Goal: Task Accomplishment & Management: Use online tool/utility

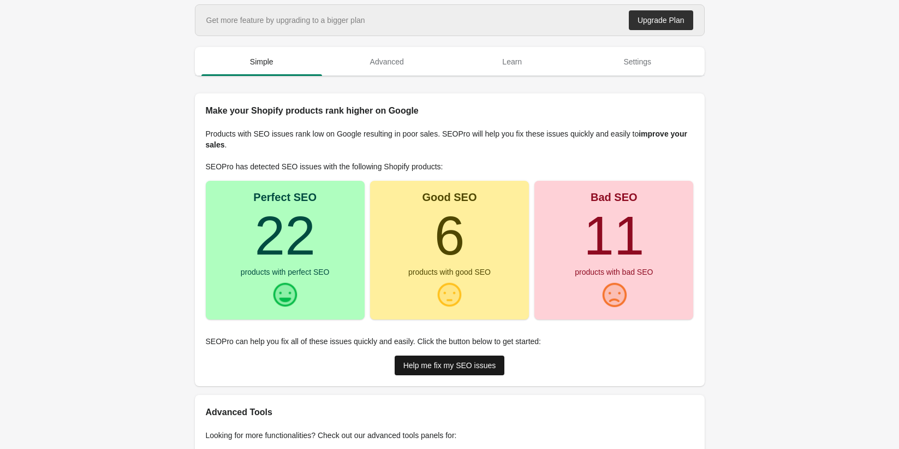
click at [472, 372] on link "Help me fix my SEO issues" at bounding box center [450, 365] width 110 height 20
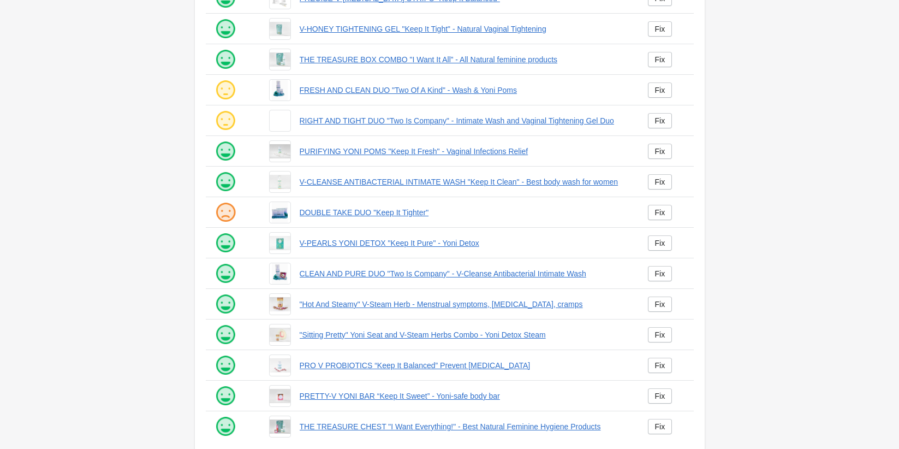
scroll to position [154, 0]
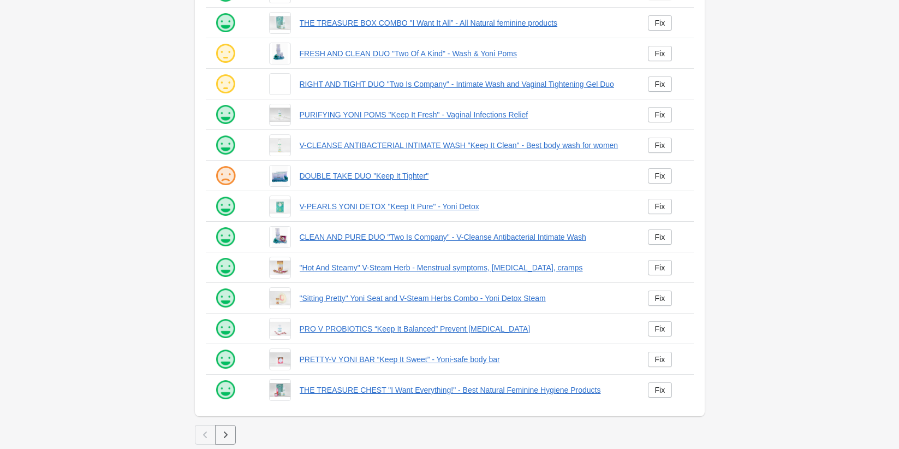
click at [233, 433] on button "button" at bounding box center [225, 435] width 21 height 20
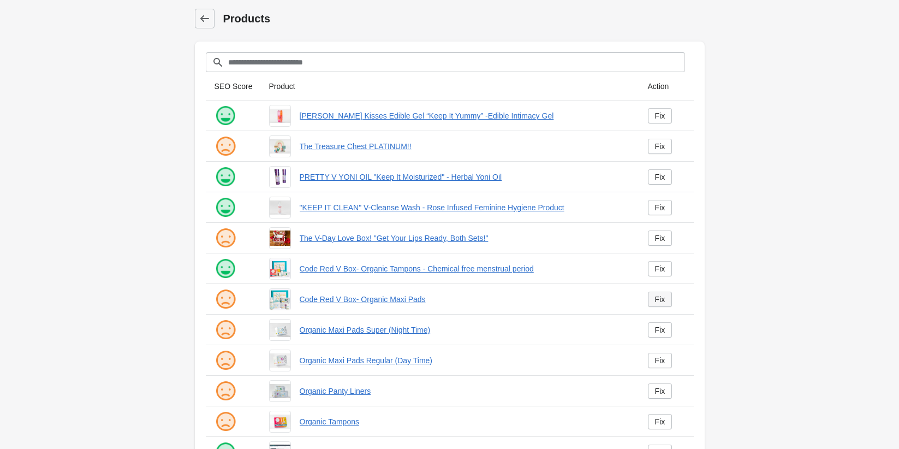
click at [663, 300] on div "Fix" at bounding box center [660, 299] width 10 height 9
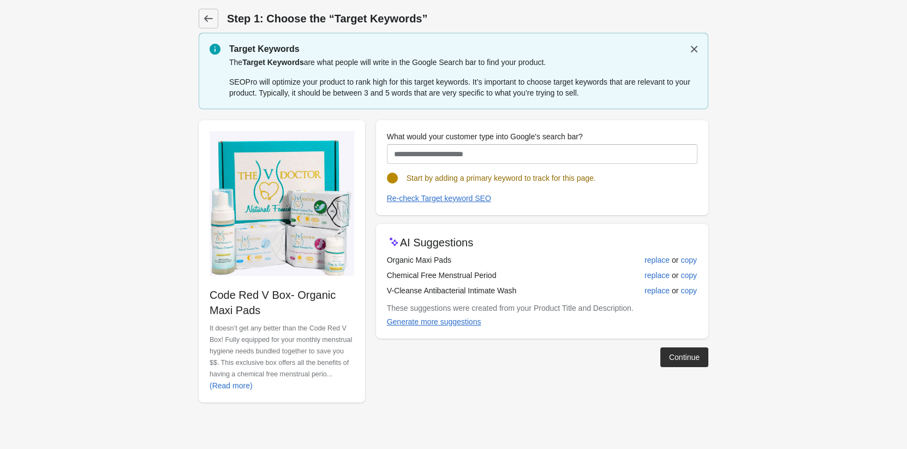
click at [120, 175] on form "Step 1: Choose the “Target Keywords” Target Keywords The Target Keywords are wh…" at bounding box center [453, 212] width 907 height 424
click at [207, 19] on icon at bounding box center [208, 18] width 9 height 7
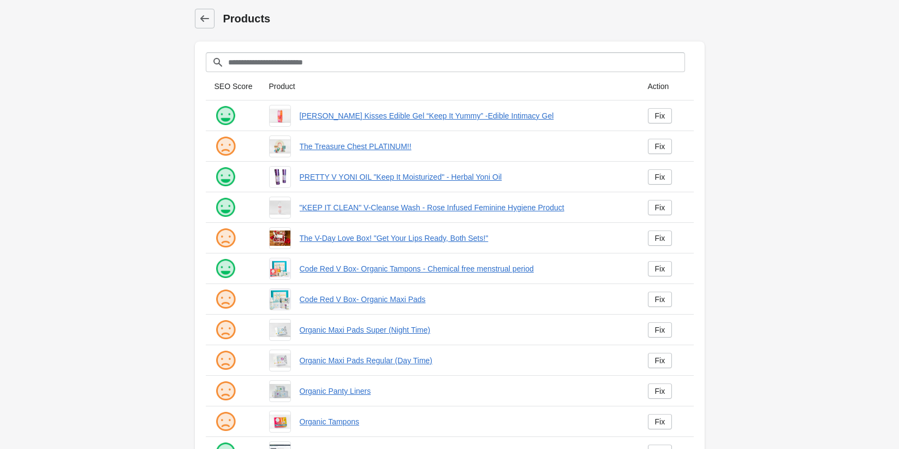
drag, startPoint x: 604, startPoint y: 22, endPoint x: 390, endPoint y: 64, distance: 218.6
click at [603, 22] on h1 "Products" at bounding box center [463, 18] width 481 height 15
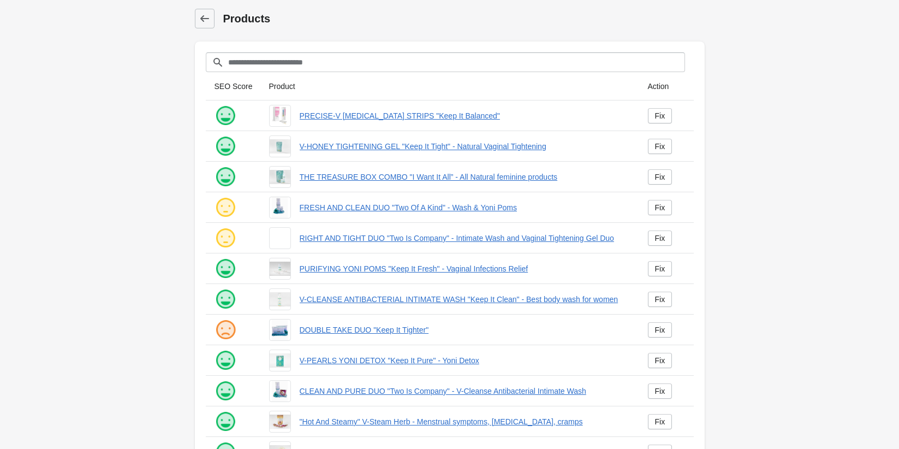
scroll to position [154, 0]
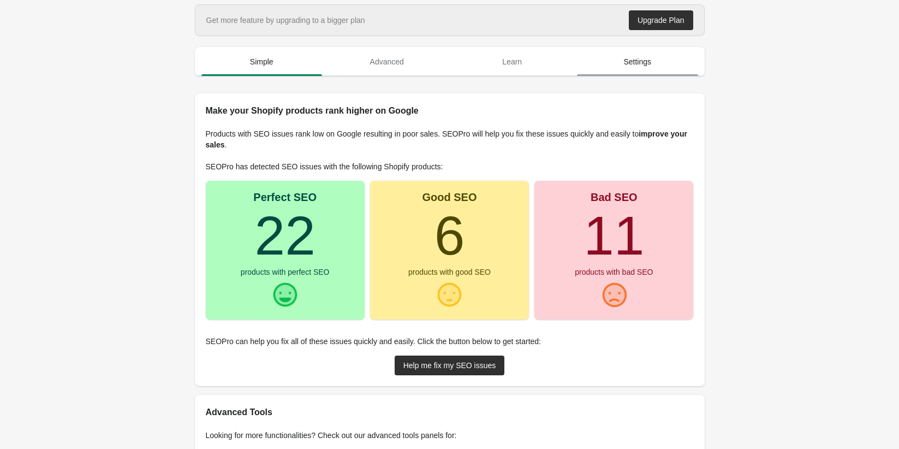
click at [648, 61] on span "Settings" at bounding box center [637, 62] width 121 height 20
